Goal: Task Accomplishment & Management: Manage account settings

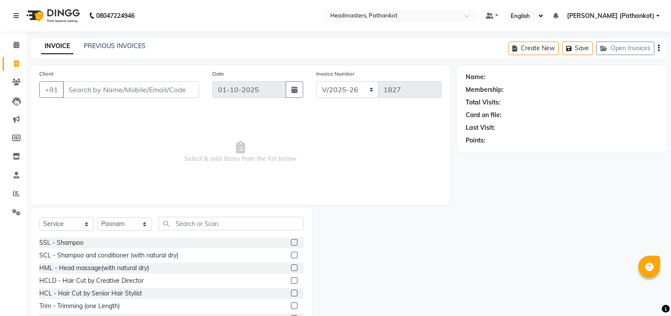
select select "7530"
select select "service"
select select "66904"
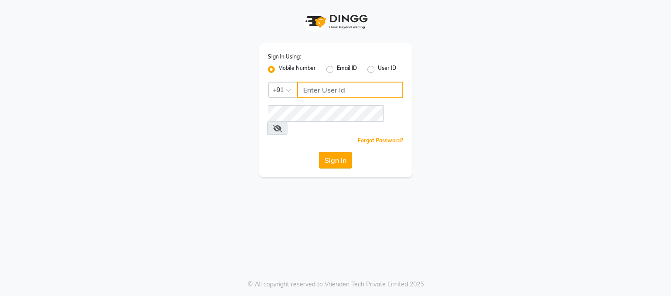
type input "9780209007"
click at [346, 152] on button "Sign In" at bounding box center [335, 160] width 33 height 17
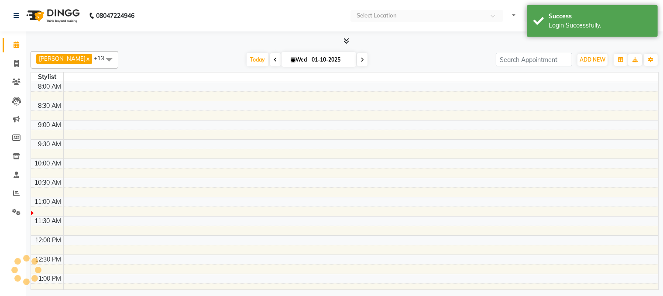
select select "en"
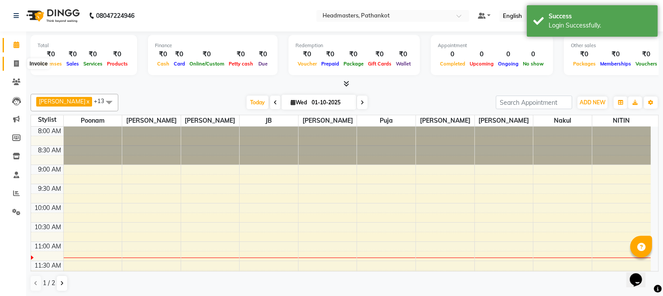
click at [16, 67] on span at bounding box center [16, 64] width 15 height 10
select select "service"
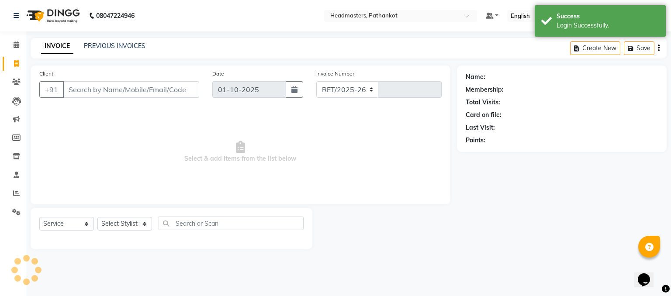
select select "7530"
type input "1827"
select select "66904"
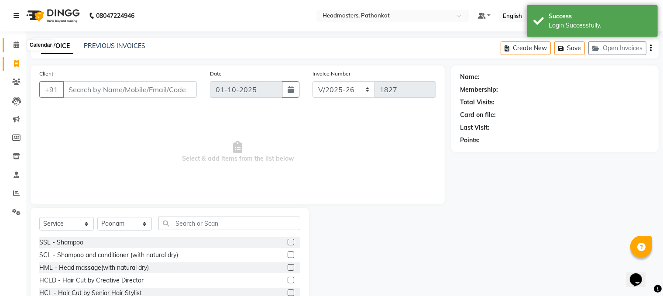
click at [14, 47] on icon at bounding box center [17, 44] width 6 height 7
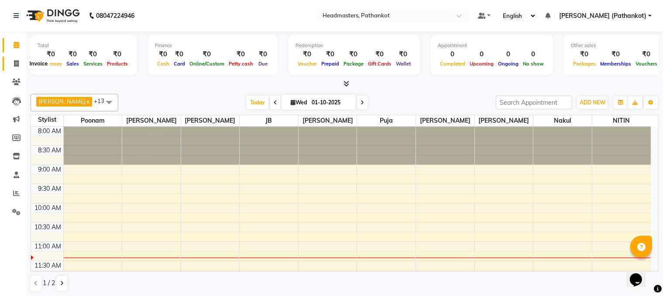
click at [15, 64] on icon at bounding box center [16, 63] width 5 height 7
select select "service"
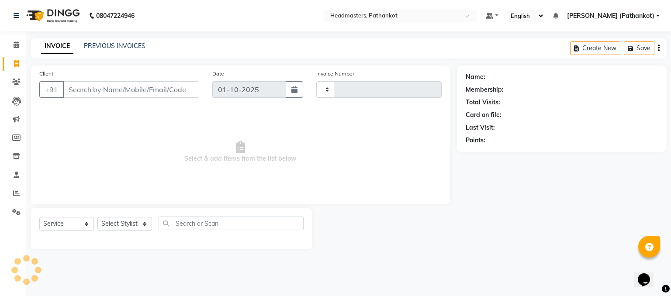
type input "1827"
select select "7530"
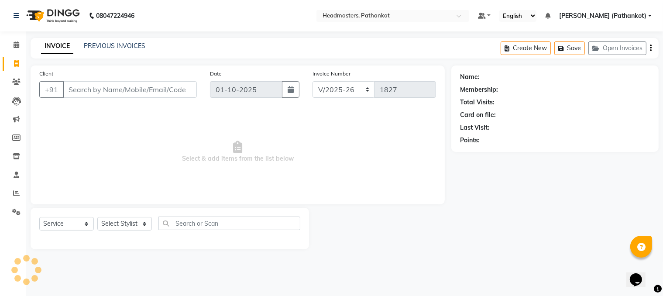
select select "66904"
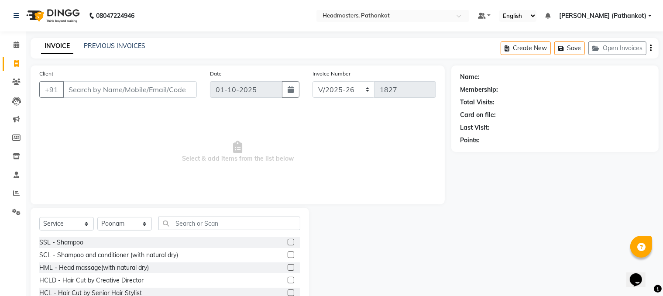
drag, startPoint x: 122, startPoint y: 87, endPoint x: 106, endPoint y: 90, distance: 16.4
click at [122, 88] on input "Client" at bounding box center [130, 89] width 134 height 17
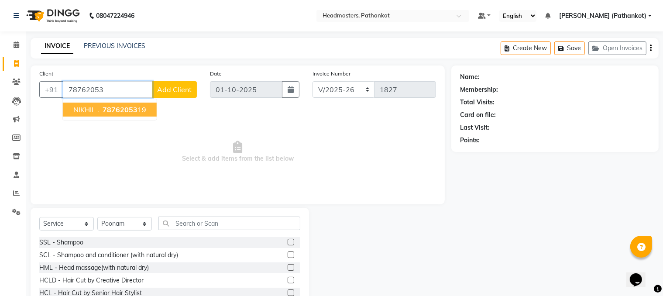
click at [100, 107] on button "NIKHIL . 78762053 19" at bounding box center [110, 110] width 94 height 14
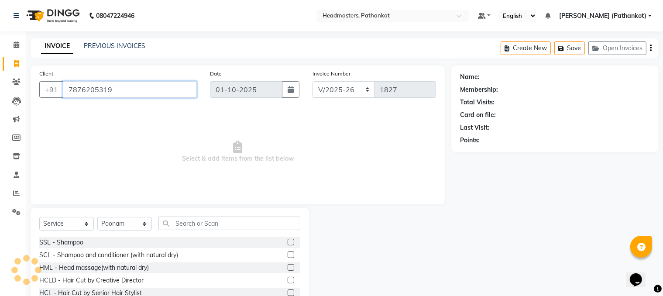
type input "7876205319"
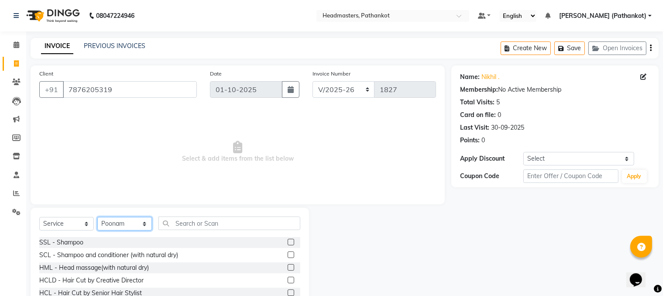
click at [146, 219] on select "Select Stylist aashu Amir HEAD MASTERS jassi JB Joel Monika sharma Monika Yosep…" at bounding box center [124, 224] width 55 height 14
select select "66907"
click at [97, 218] on select "Select Stylist aashu Amir HEAD MASTERS jassi JB Joel Monika sharma Monika Yosep…" at bounding box center [124, 224] width 55 height 14
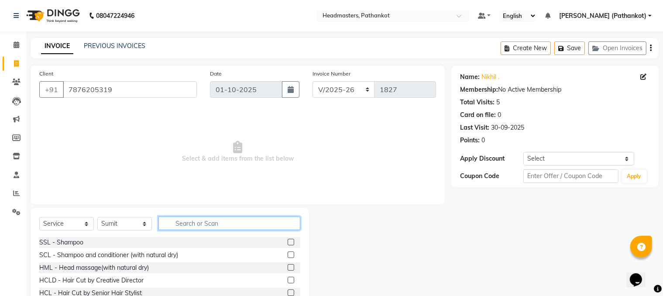
click at [187, 220] on input "text" at bounding box center [230, 224] width 142 height 14
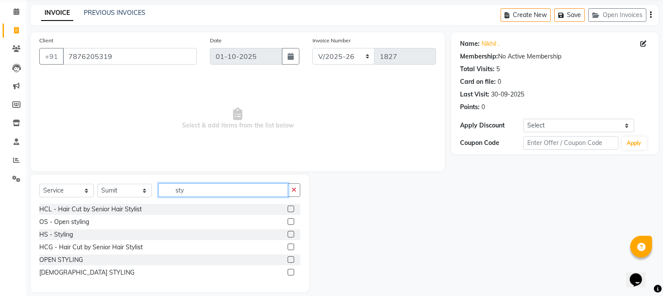
scroll to position [42, 0]
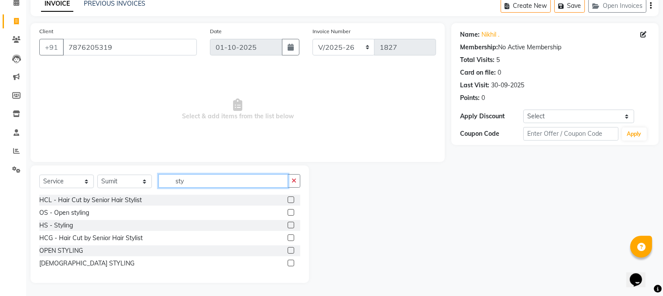
type input "sty"
click at [288, 263] on label at bounding box center [291, 263] width 7 height 7
click at [288, 263] on input "checkbox" at bounding box center [291, 264] width 6 height 6
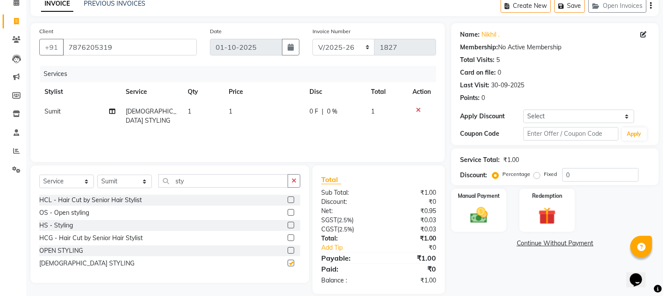
checkbox input "false"
click at [238, 108] on td "1" at bounding box center [264, 116] width 81 height 29
select select "66907"
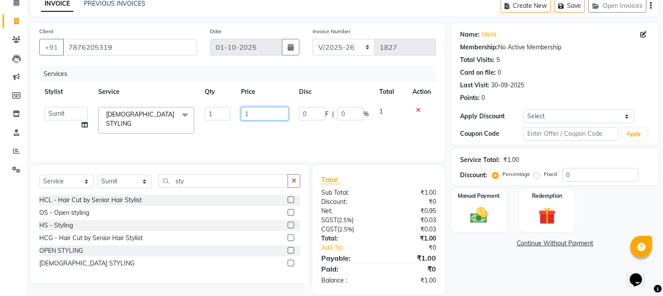
click at [255, 114] on input "1" at bounding box center [265, 114] width 48 height 14
type input "200"
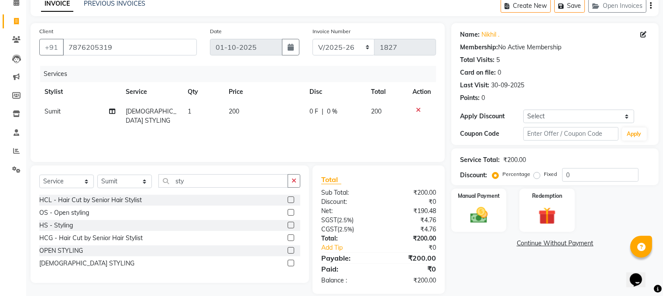
click at [262, 135] on div "Services Stylist Service Qty Price Disc Total Action Sumit GENTS STYLING 1 200 …" at bounding box center [237, 109] width 397 height 87
click at [489, 207] on img at bounding box center [479, 215] width 29 height 21
click at [606, 242] on span "Cash" at bounding box center [605, 244] width 17 height 10
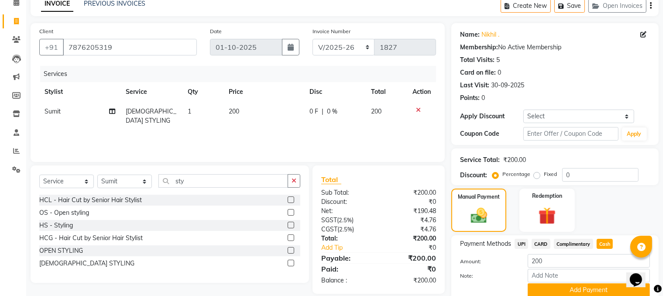
scroll to position [79, 0]
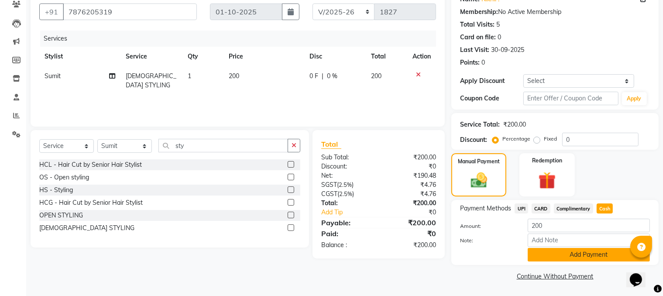
click at [591, 258] on button "Add Payment" at bounding box center [589, 255] width 122 height 14
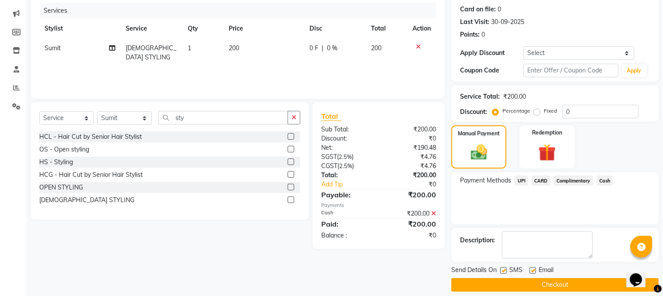
scroll to position [114, 0]
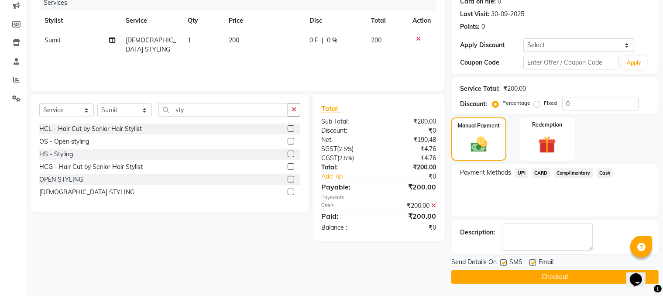
click at [499, 277] on button "Checkout" at bounding box center [555, 277] width 207 height 14
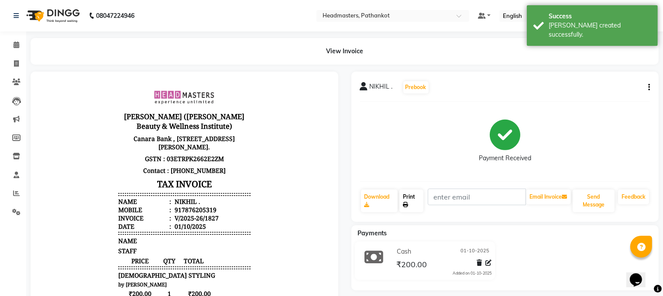
click at [416, 203] on link "Print" at bounding box center [412, 201] width 24 height 23
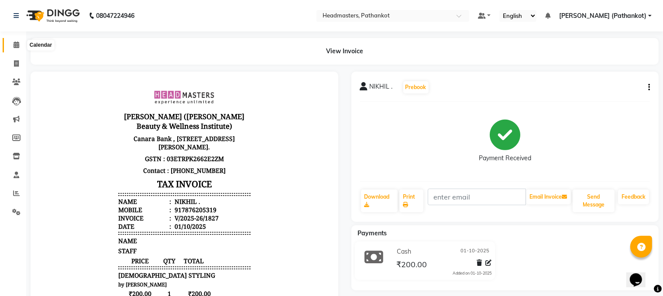
click at [14, 49] on span at bounding box center [16, 45] width 15 height 10
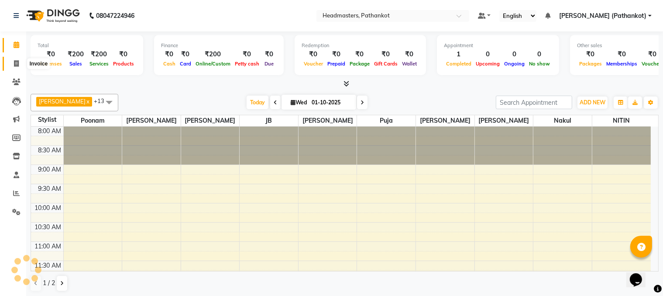
click at [16, 62] on icon at bounding box center [16, 63] width 5 height 7
select select "service"
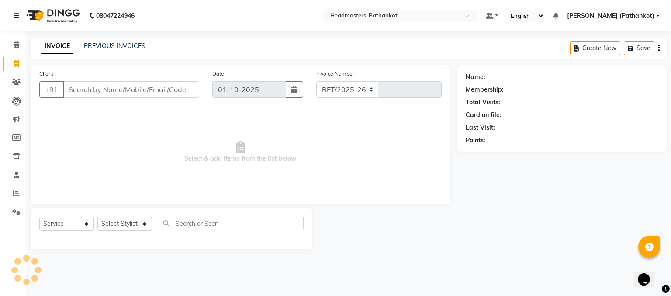
select select "7530"
type input "1828"
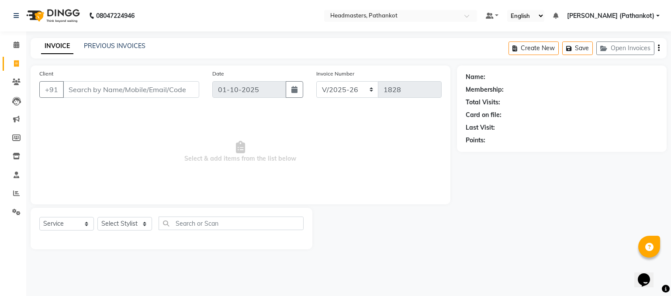
type input "9"
select select "66904"
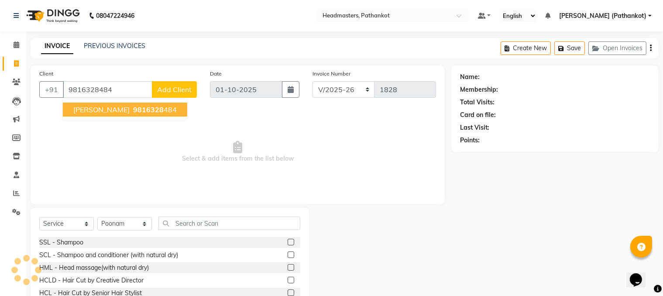
type input "9816328484"
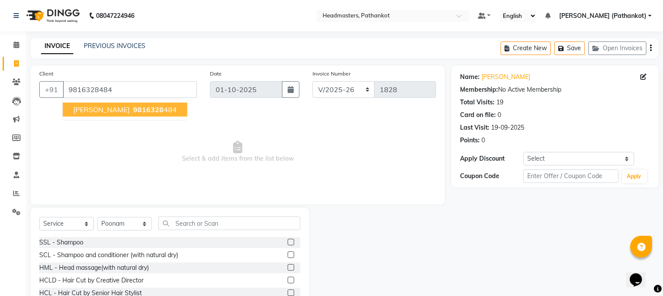
click at [131, 109] on ngb-highlight "9816328 484" at bounding box center [153, 109] width 45 height 9
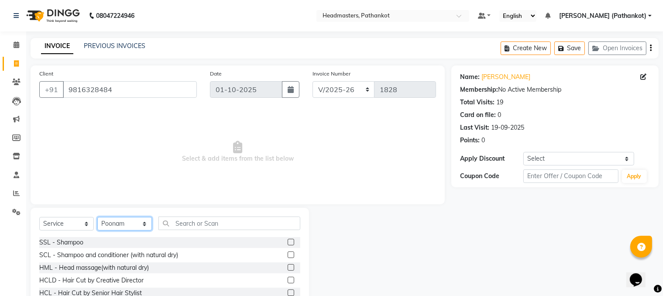
click at [115, 228] on select "Select Stylist aashu Amir HEAD MASTERS jassi JB Joel Monika sharma Monika Yosep…" at bounding box center [124, 224] width 55 height 14
select select "83139"
click at [97, 218] on select "Select Stylist aashu Amir HEAD MASTERS jassi JB Joel Monika sharma Monika Yosep…" at bounding box center [124, 224] width 55 height 14
drag, startPoint x: 194, startPoint y: 216, endPoint x: 177, endPoint y: 211, distance: 17.7
click at [189, 215] on div "Select Service Product Membership Package Voucher Prepaid Gift Card Select Styl…" at bounding box center [170, 272] width 279 height 129
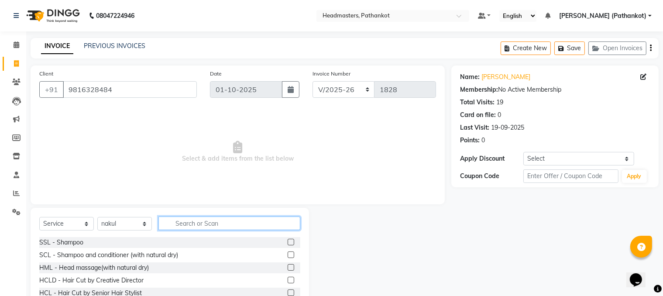
click at [184, 222] on input "text" at bounding box center [230, 224] width 142 height 14
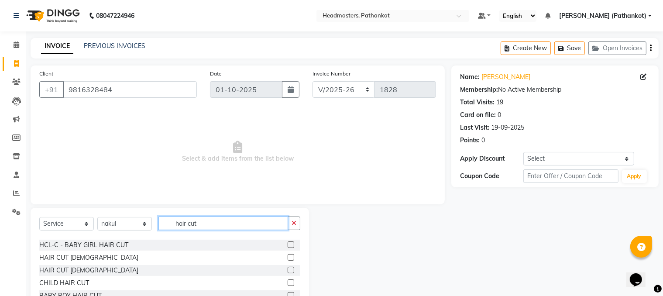
scroll to position [77, 0]
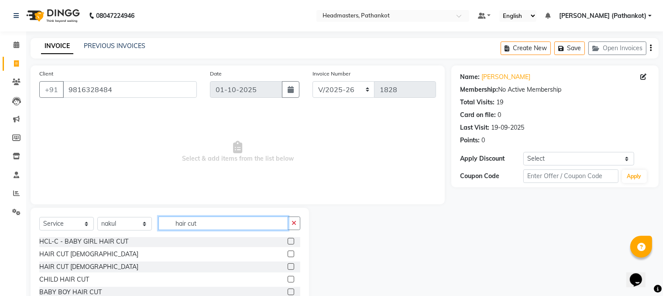
type input "hair cut"
click at [288, 255] on label at bounding box center [291, 254] width 7 height 7
click at [288, 255] on input "checkbox" at bounding box center [291, 255] width 6 height 6
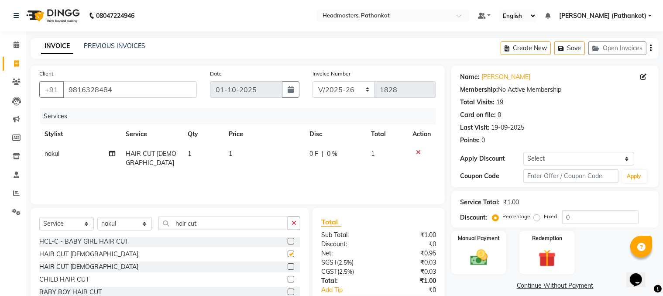
checkbox input "false"
drag, startPoint x: 213, startPoint y: 223, endPoint x: 132, endPoint y: 224, distance: 81.2
click at [145, 224] on div "Select Service Product Membership Package Voucher Prepaid Gift Card Select Styl…" at bounding box center [169, 227] width 261 height 21
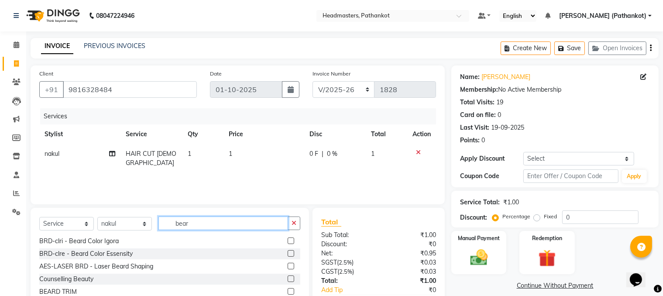
scroll to position [1, 0]
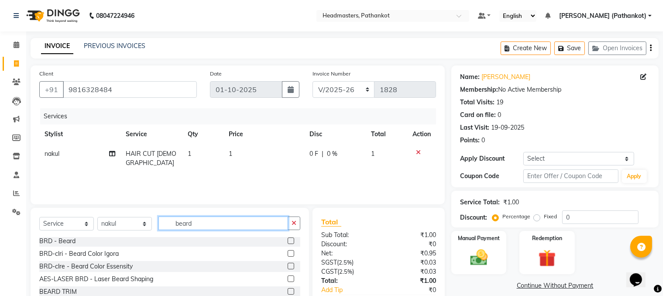
type input "beard"
click at [288, 241] on div at bounding box center [294, 241] width 13 height 11
click at [288, 241] on label at bounding box center [291, 241] width 7 height 7
click at [288, 241] on input "checkbox" at bounding box center [291, 241] width 6 height 6
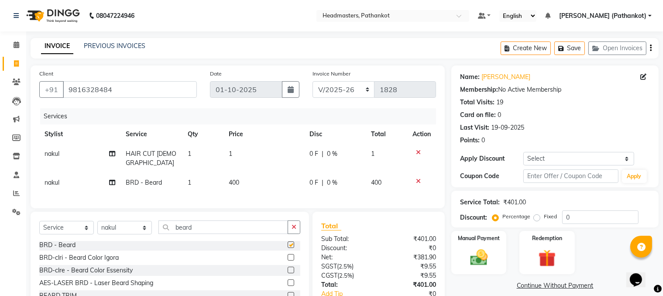
checkbox input "false"
click at [219, 151] on td "1" at bounding box center [203, 158] width 41 height 29
select select "83139"
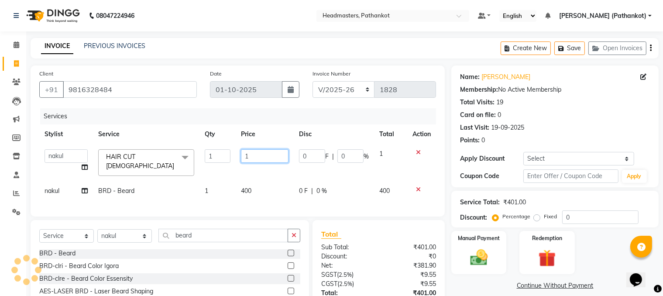
drag, startPoint x: 260, startPoint y: 157, endPoint x: 197, endPoint y: 157, distance: 62.9
click at [199, 157] on tr "aashu Amir HEAD MASTERS jassi JB Joel Monika sharma Monika Yoseph nakul NITIN P…" at bounding box center [237, 162] width 397 height 37
type input "300"
click at [243, 189] on div "Services Stylist Service Qty Price Disc Total Action aashu Amir HEAD MASTERS ja…" at bounding box center [237, 158] width 397 height 100
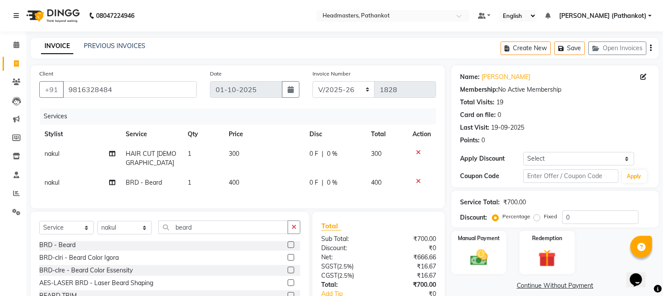
click at [244, 176] on td "400" at bounding box center [264, 183] width 81 height 20
select select "83139"
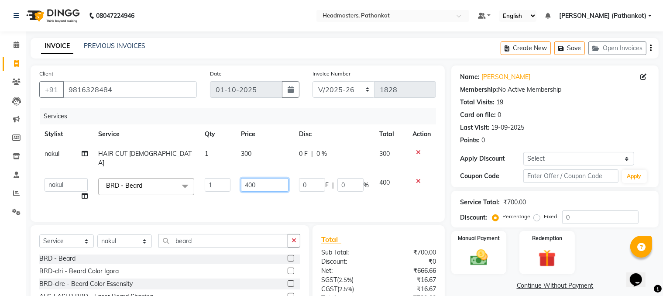
drag, startPoint x: 263, startPoint y: 176, endPoint x: 180, endPoint y: 175, distance: 83.0
click at [183, 175] on tr "aashu Amir HEAD MASTERS jassi JB Joel Monika sharma Monika Yoseph nakul NITIN P…" at bounding box center [237, 189] width 397 height 33
type input "150"
click at [195, 190] on div "Services Stylist Service Qty Price Disc Total Action nakul HAIR CUT GENTS 1 300…" at bounding box center [237, 160] width 397 height 105
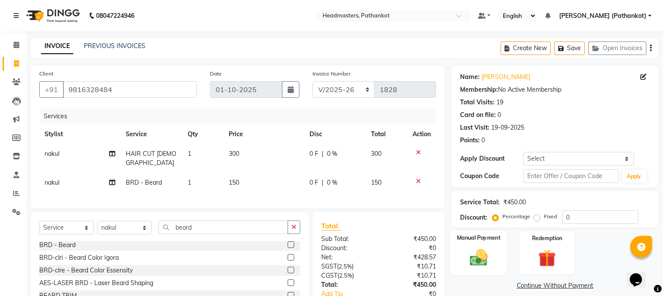
click at [487, 253] on img at bounding box center [479, 258] width 29 height 21
click at [603, 287] on span "Cash" at bounding box center [605, 286] width 17 height 10
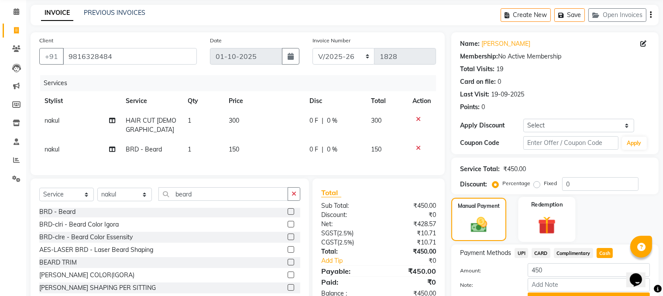
scroll to position [79, 0]
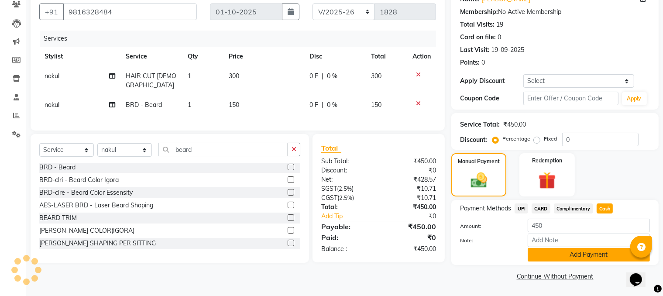
click at [577, 261] on button "Add Payment" at bounding box center [589, 255] width 122 height 14
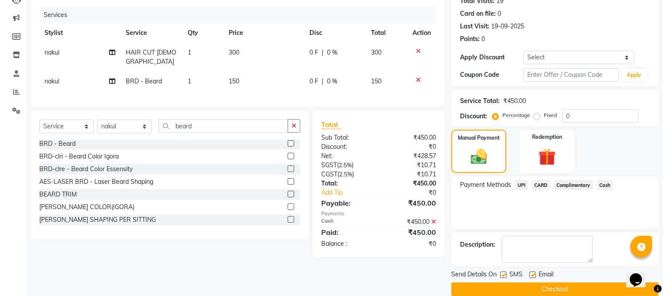
scroll to position [114, 0]
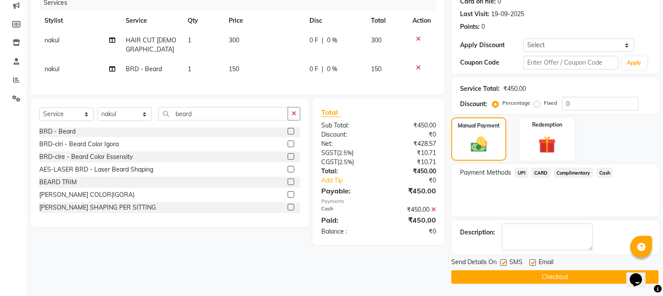
click at [548, 277] on button "Checkout" at bounding box center [555, 277] width 207 height 14
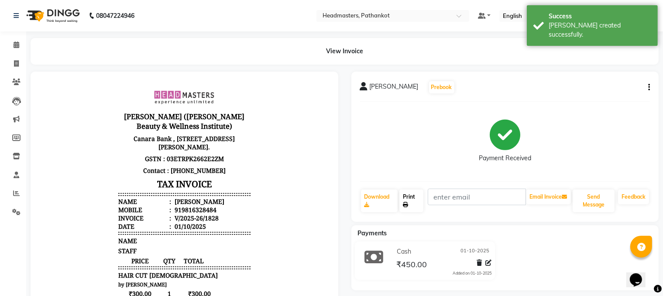
click at [411, 206] on link "Print" at bounding box center [412, 201] width 24 height 23
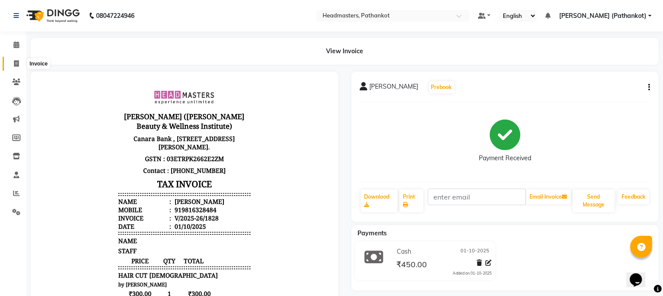
click at [16, 61] on icon at bounding box center [16, 63] width 5 height 7
select select "service"
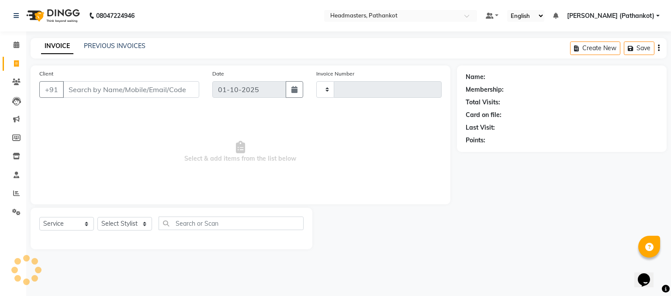
type input "1829"
select select "7530"
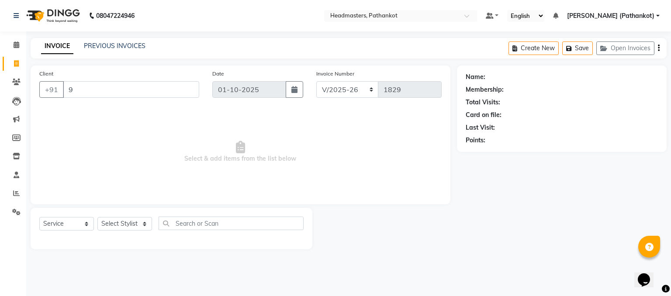
type input "98"
select select "66904"
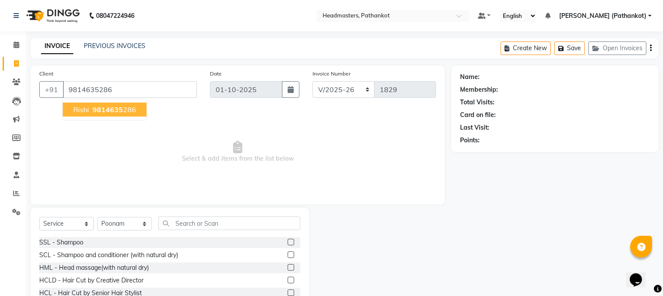
type input "9814635286"
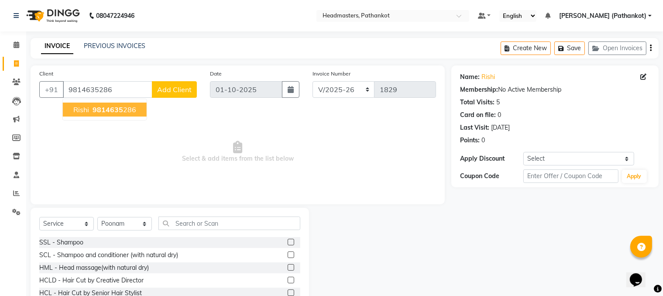
click at [72, 107] on button "Rishi 9814635 286" at bounding box center [105, 110] width 84 height 14
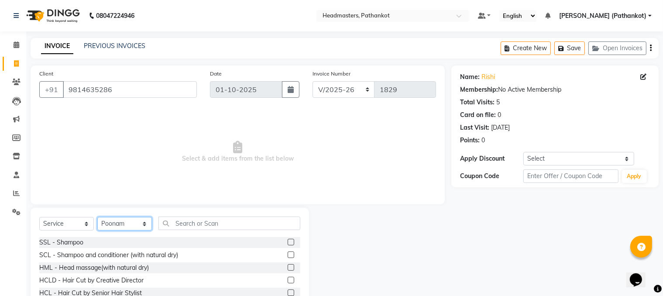
click at [126, 225] on select "Select Stylist aashu Amir HEAD MASTERS jassi JB Joel Monika sharma Monika Yosep…" at bounding box center [124, 224] width 55 height 14
select select "66908"
click at [97, 218] on select "Select Stylist aashu Amir HEAD MASTERS jassi JB Joel Monika sharma Monika Yosep…" at bounding box center [124, 224] width 55 height 14
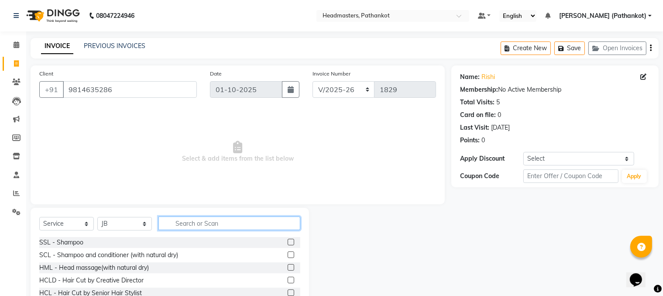
click at [190, 222] on input "text" at bounding box center [230, 224] width 142 height 14
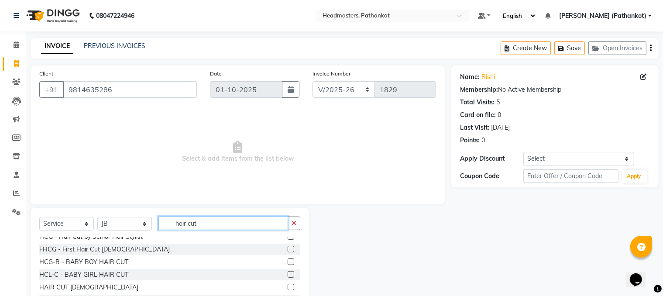
type input "hair cut"
click at [288, 288] on label at bounding box center [291, 287] width 7 height 7
click at [288, 288] on input "checkbox" at bounding box center [291, 288] width 6 height 6
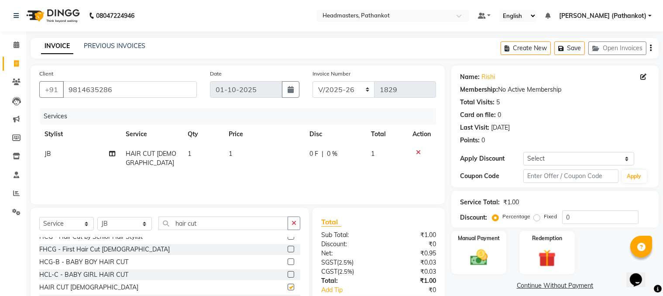
checkbox input "false"
drag, startPoint x: 222, startPoint y: 232, endPoint x: 210, endPoint y: 227, distance: 13.1
click at [212, 228] on div "Select Service Product Membership Package Voucher Prepaid Gift Card Select Styl…" at bounding box center [169, 227] width 261 height 21
drag, startPoint x: 210, startPoint y: 227, endPoint x: 80, endPoint y: 208, distance: 131.1
click at [81, 209] on div "Select Service Product Membership Package Voucher Prepaid Gift Card Select Styl…" at bounding box center [170, 272] width 279 height 129
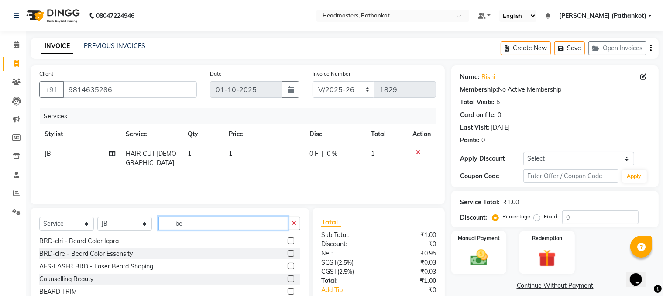
scroll to position [0, 0]
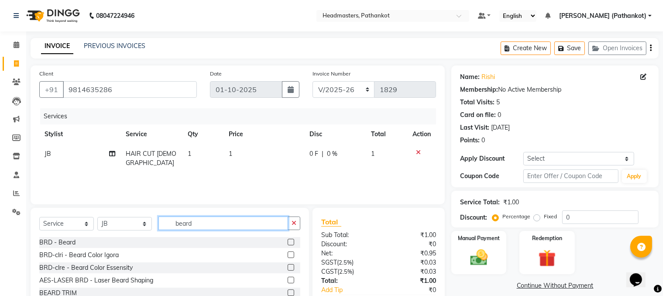
type input "beard"
click at [288, 292] on label at bounding box center [291, 293] width 7 height 7
click at [288, 292] on input "checkbox" at bounding box center [291, 293] width 6 height 6
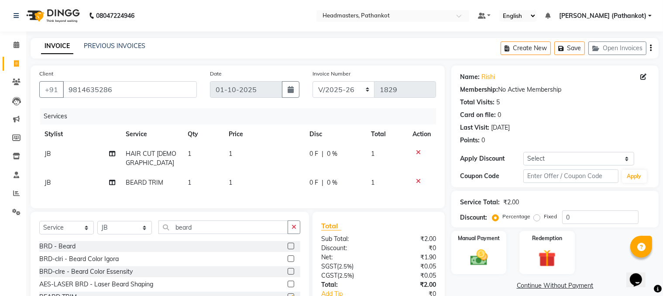
checkbox input "false"
click at [242, 176] on td "1" at bounding box center [264, 183] width 81 height 20
select select "66908"
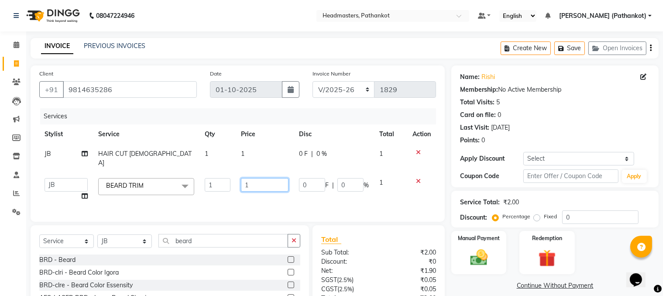
click at [253, 178] on input "1" at bounding box center [265, 185] width 48 height 14
type input "150"
click at [252, 152] on td "1" at bounding box center [265, 158] width 59 height 29
select select "66908"
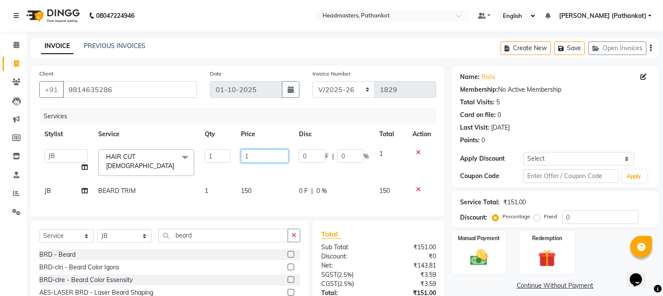
drag, startPoint x: 246, startPoint y: 158, endPoint x: 202, endPoint y: 160, distance: 44.6
click at [202, 160] on tr "aashu Amir HEAD MASTERS jassi JB Joel Monika sharma Monika Yoseph nakul NITIN P…" at bounding box center [237, 162] width 397 height 37
type input "300"
click at [219, 191] on div "Services Stylist Service Qty Price Disc Total Action aashu Amir HEAD MASTERS ja…" at bounding box center [237, 158] width 397 height 100
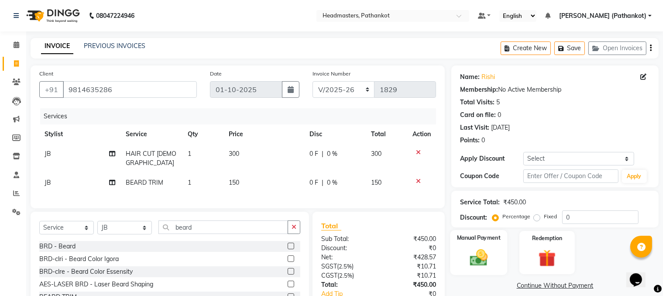
click at [482, 256] on img at bounding box center [479, 258] width 29 height 21
click at [603, 285] on span "Cash" at bounding box center [605, 286] width 17 height 10
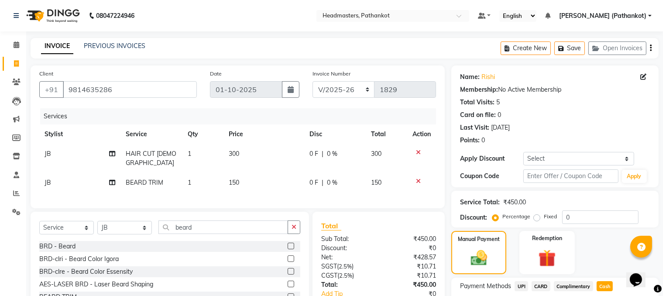
scroll to position [79, 0]
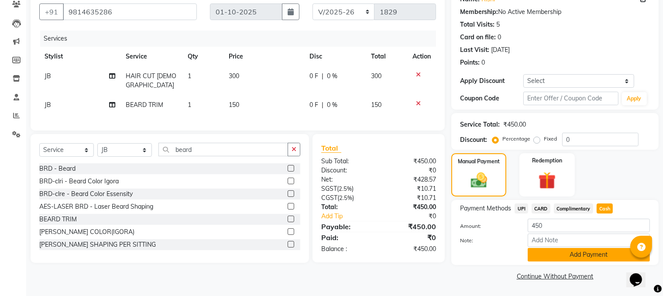
click at [590, 256] on button "Add Payment" at bounding box center [589, 255] width 122 height 14
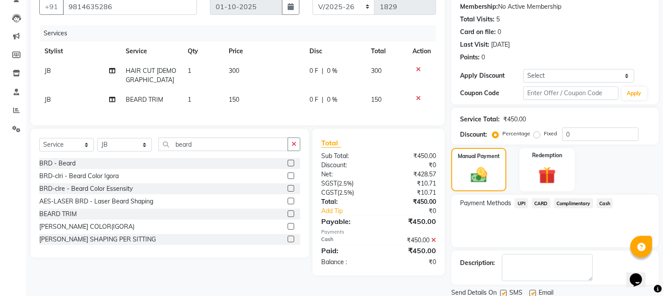
scroll to position [114, 0]
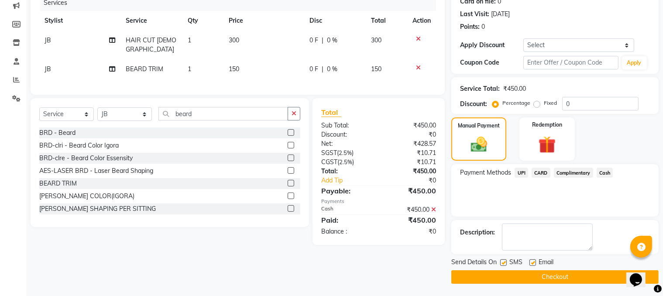
click at [531, 276] on button "Checkout" at bounding box center [555, 277] width 207 height 14
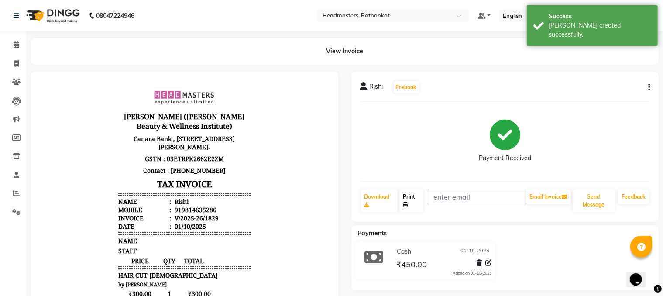
click at [408, 199] on link "Print" at bounding box center [412, 201] width 24 height 23
